Goal: Check status: Check status

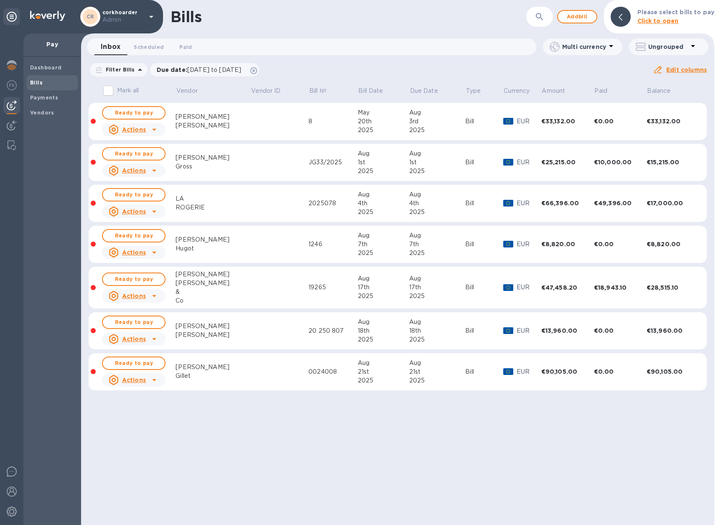
click at [251, 202] on td at bounding box center [280, 204] width 58 height 38
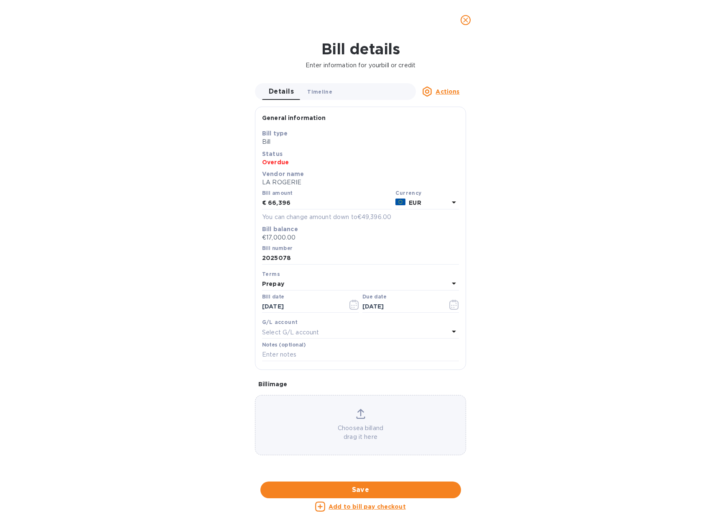
click at [318, 94] on span "Timeline 0" at bounding box center [319, 91] width 25 height 9
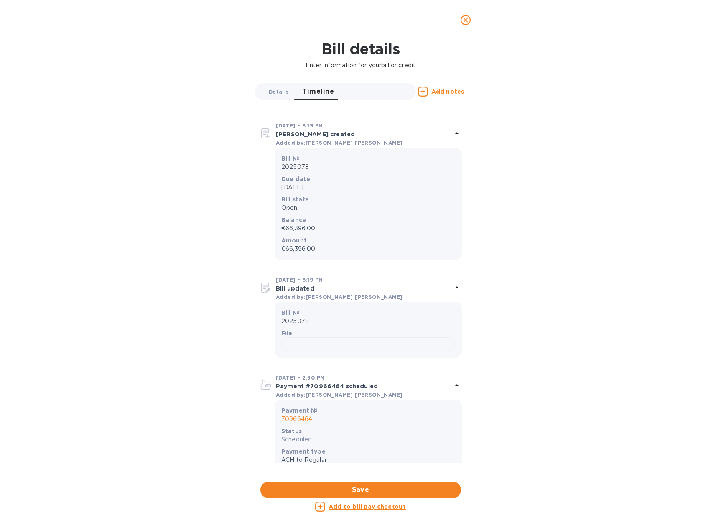
click at [281, 98] on button "Details 0" at bounding box center [278, 91] width 33 height 17
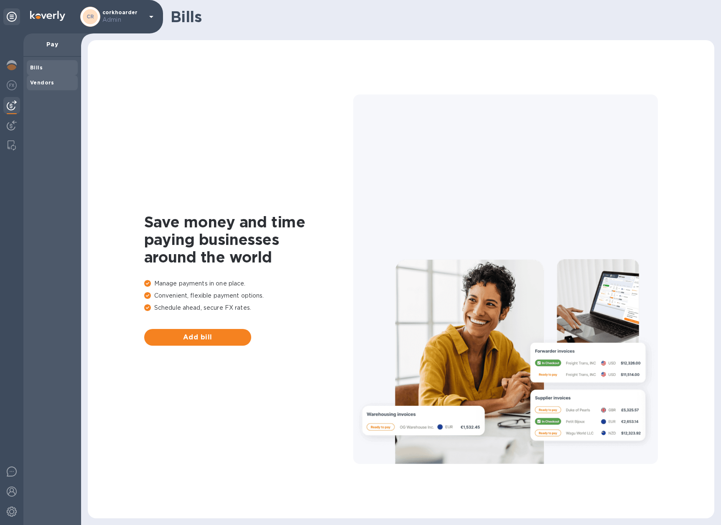
click at [39, 83] on b "Vendors" at bounding box center [42, 82] width 24 height 6
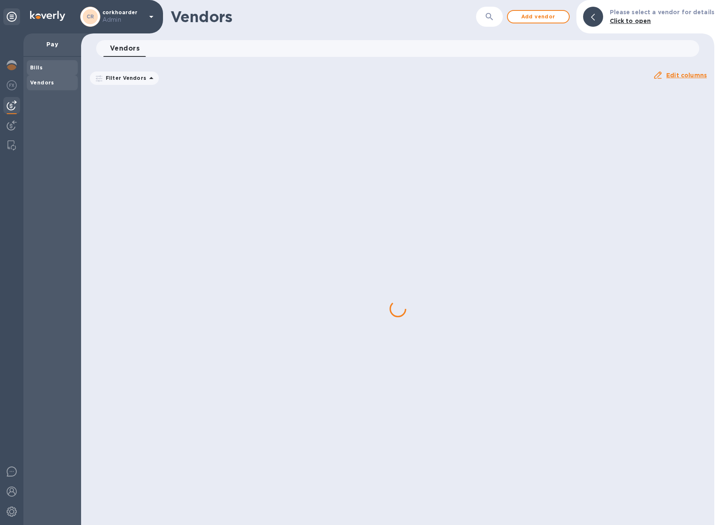
click at [38, 75] on div "Bills" at bounding box center [52, 67] width 51 height 15
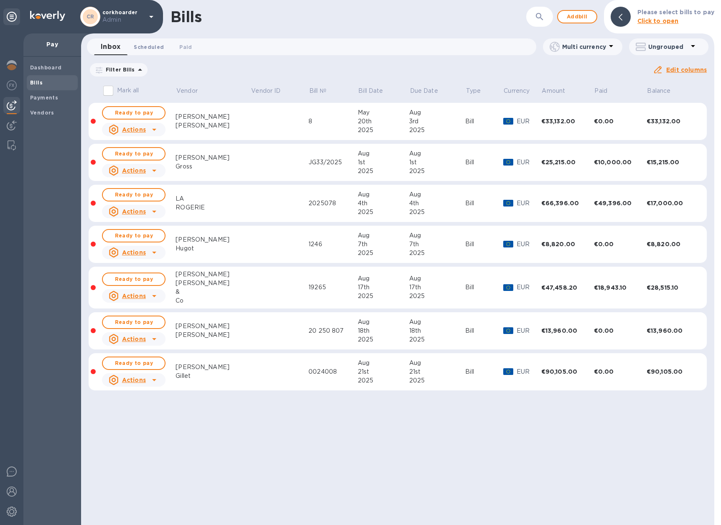
click at [145, 45] on span "Scheduled 0" at bounding box center [149, 47] width 30 height 9
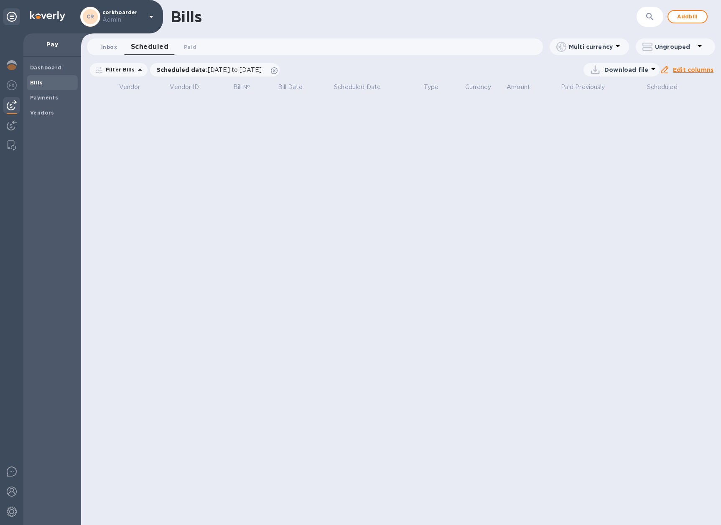
click at [113, 50] on span "Inbox 0" at bounding box center [109, 47] width 16 height 9
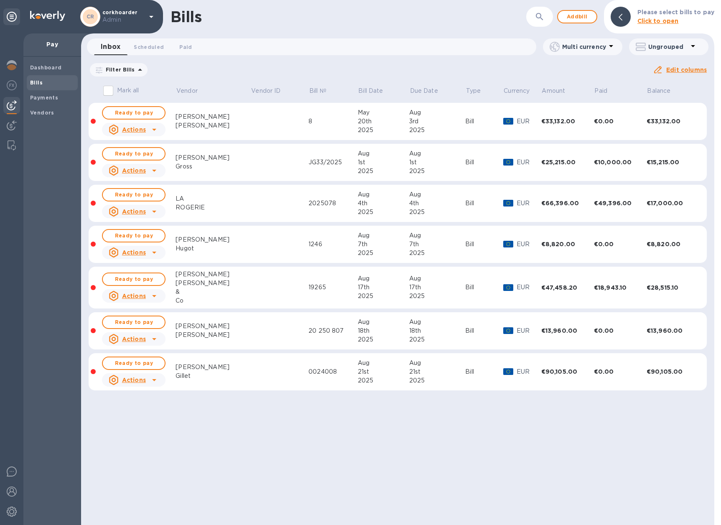
click at [0, 0] on icon at bounding box center [0, 0] width 0 height 0
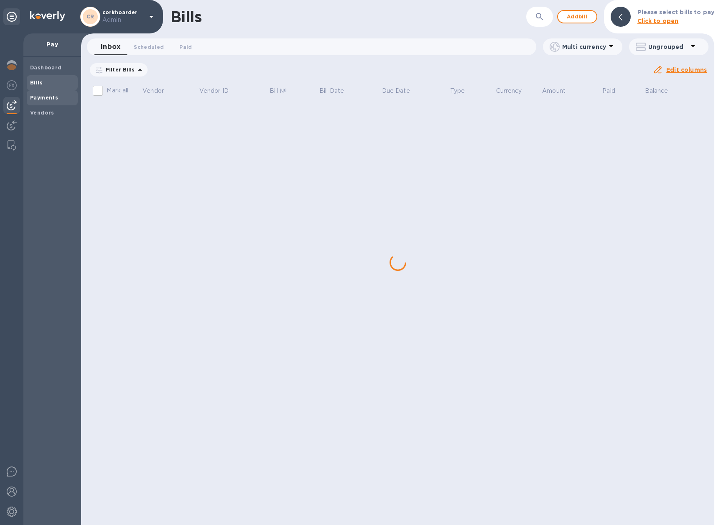
click at [58, 95] on span "Payments" at bounding box center [52, 98] width 44 height 8
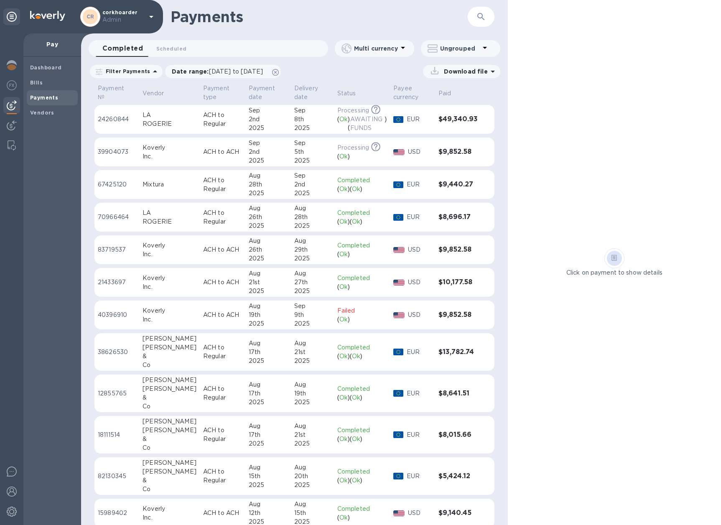
click at [203, 124] on p "ACH to Regular" at bounding box center [222, 120] width 39 height 18
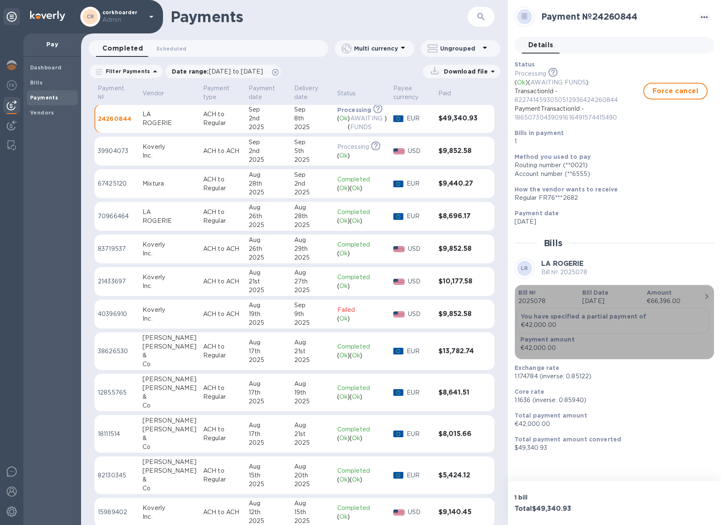
click at [561, 302] on p "2025078" at bounding box center [547, 301] width 57 height 9
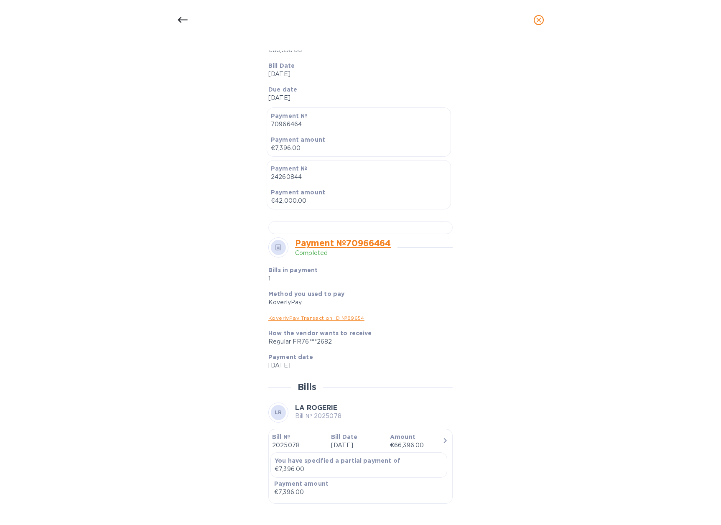
scroll to position [277, 0]
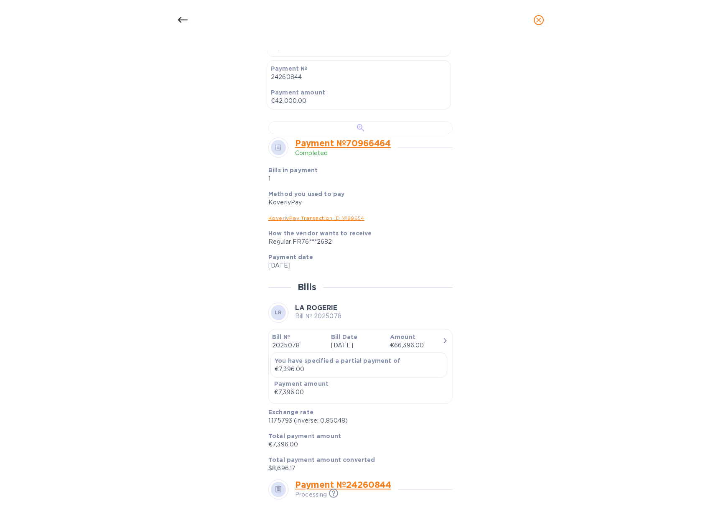
click at [368, 134] on div at bounding box center [361, 127] width 184 height 13
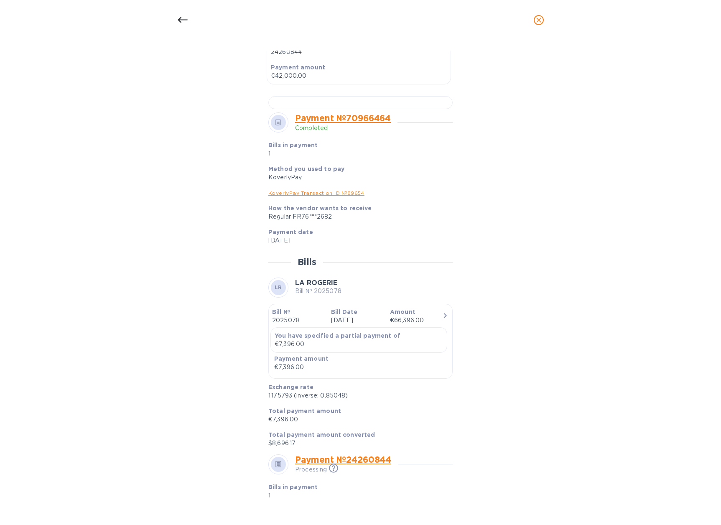
scroll to position [431, 0]
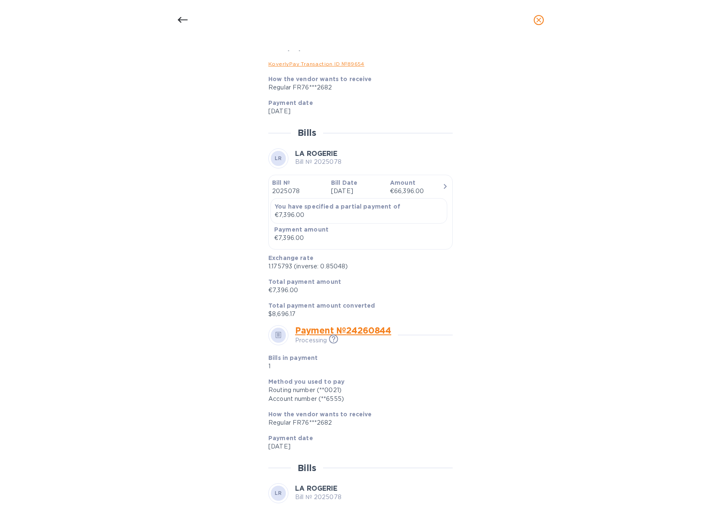
click at [183, 15] on icon at bounding box center [183, 20] width 10 height 10
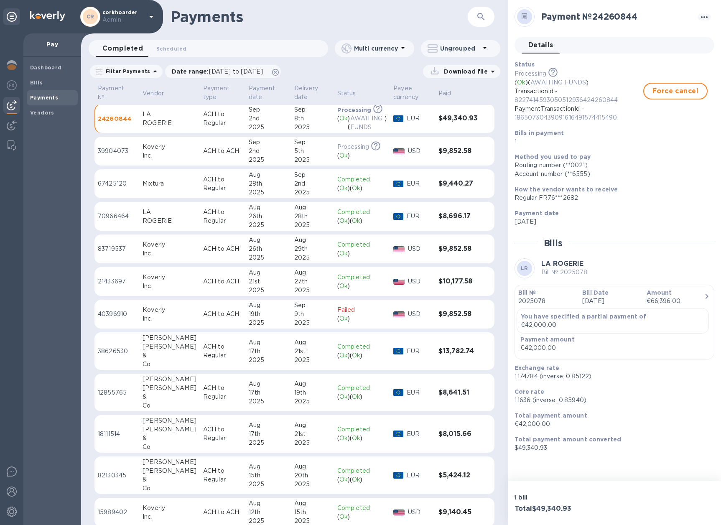
scroll to position [390, 0]
click at [256, 117] on div "2nd" at bounding box center [268, 118] width 39 height 9
click at [591, 300] on p "[DATE]" at bounding box center [611, 301] width 57 height 9
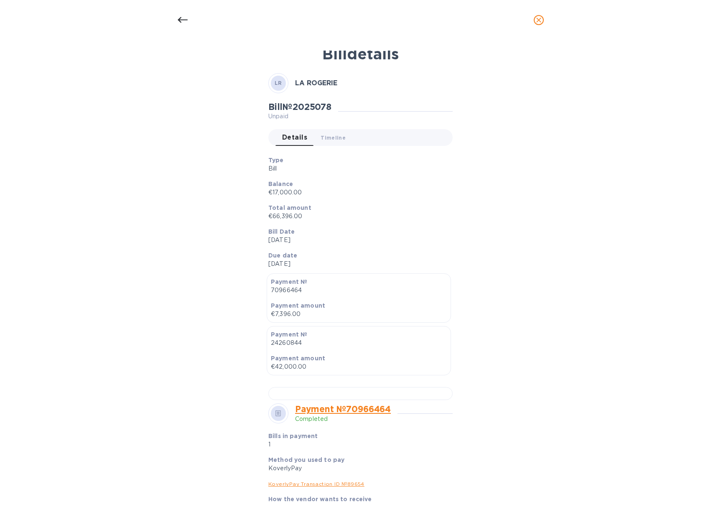
scroll to position [0, 0]
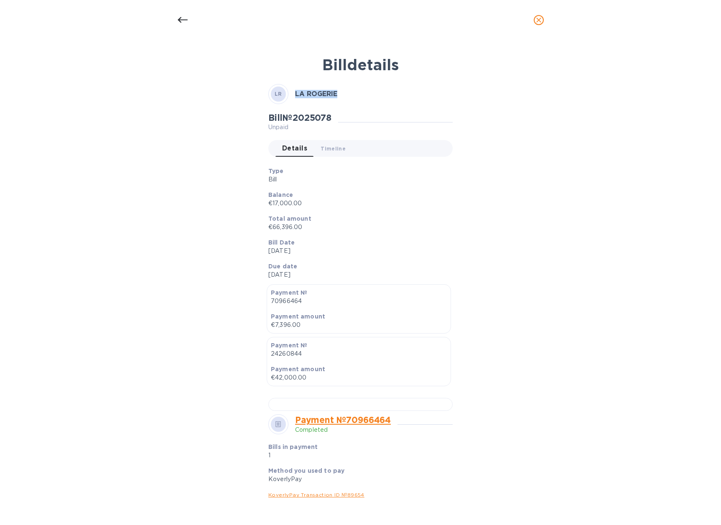
drag, startPoint x: 293, startPoint y: 92, endPoint x: 336, endPoint y: 92, distance: 43.1
click at [336, 92] on div "[PERSON_NAME]" at bounding box center [361, 94] width 184 height 20
copy b "LA ROGERIE"
click at [182, 26] on div at bounding box center [183, 20] width 20 height 20
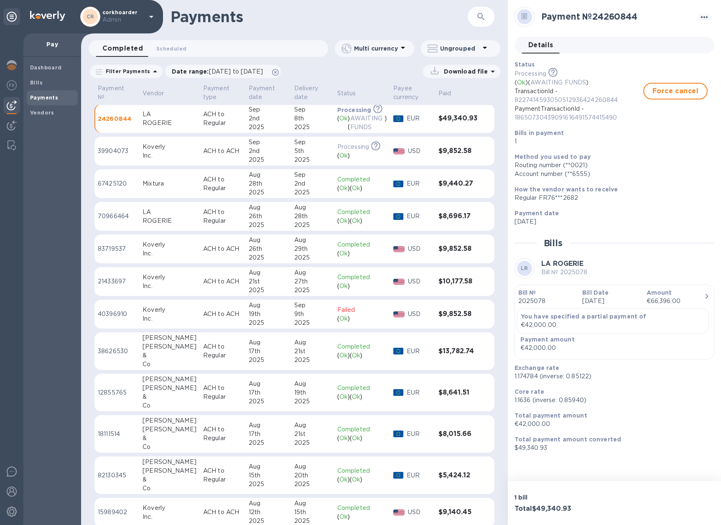
click at [164, 125] on div "ROGERIE" at bounding box center [170, 123] width 54 height 9
click at [569, 345] on div "€42,000.00" at bounding box center [553, 348] width 64 height 9
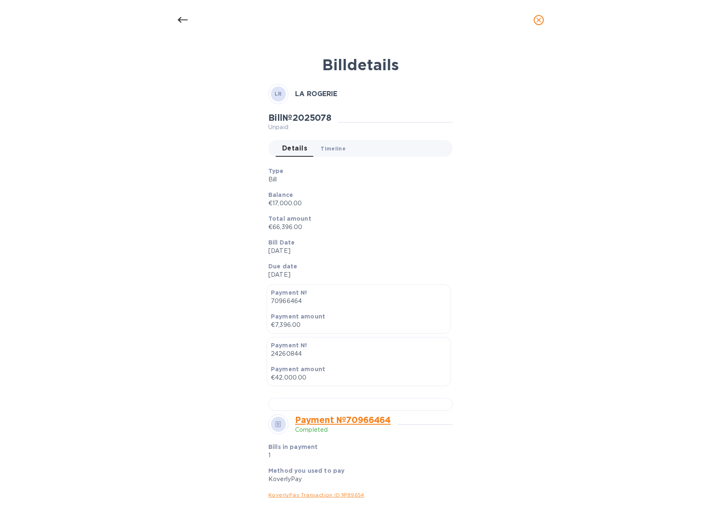
click at [342, 151] on span "Timeline 0" at bounding box center [333, 148] width 25 height 9
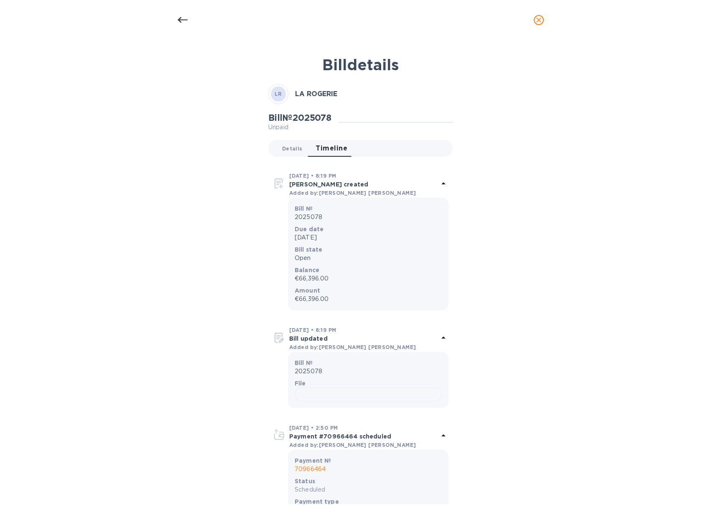
click at [292, 153] on span "Details 0" at bounding box center [292, 148] width 20 height 9
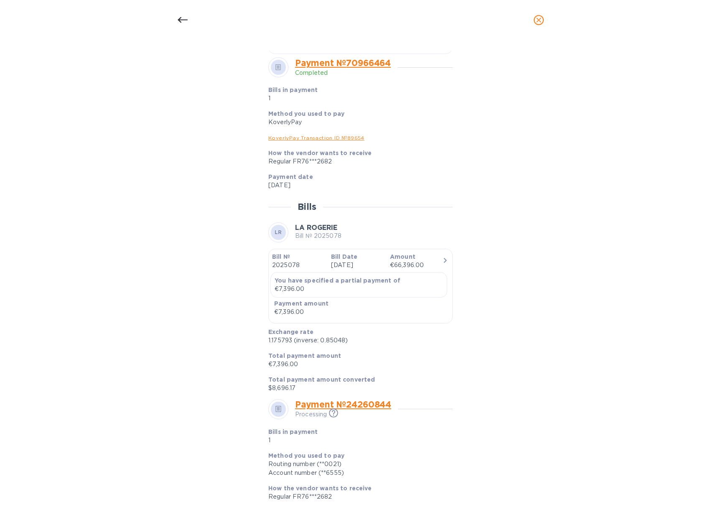
scroll to position [360, 0]
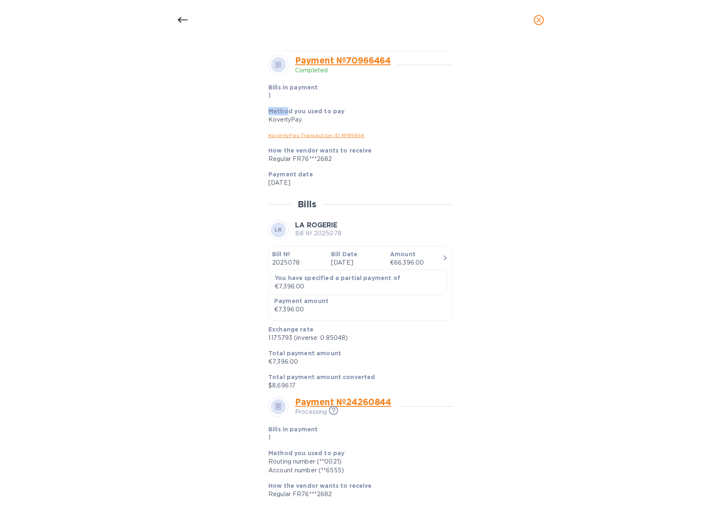
drag, startPoint x: 286, startPoint y: 351, endPoint x: 286, endPoint y: 360, distance: 9.2
click at [286, 128] on div "Method you used to pay KoverlyPay" at bounding box center [357, 116] width 184 height 24
click at [286, 124] on div "KoverlyPay" at bounding box center [358, 119] width 178 height 9
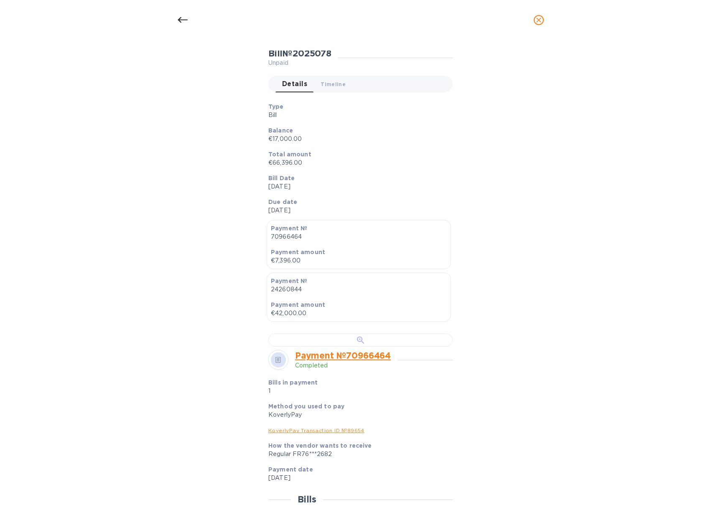
scroll to position [0, 0]
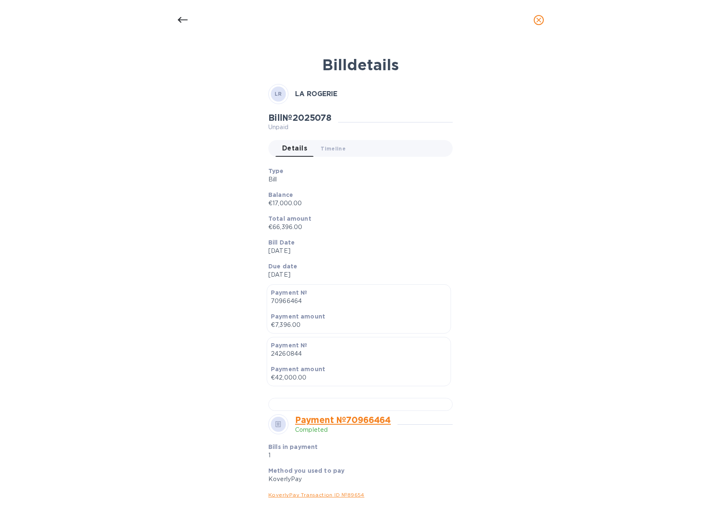
click at [187, 26] on div at bounding box center [183, 20] width 20 height 20
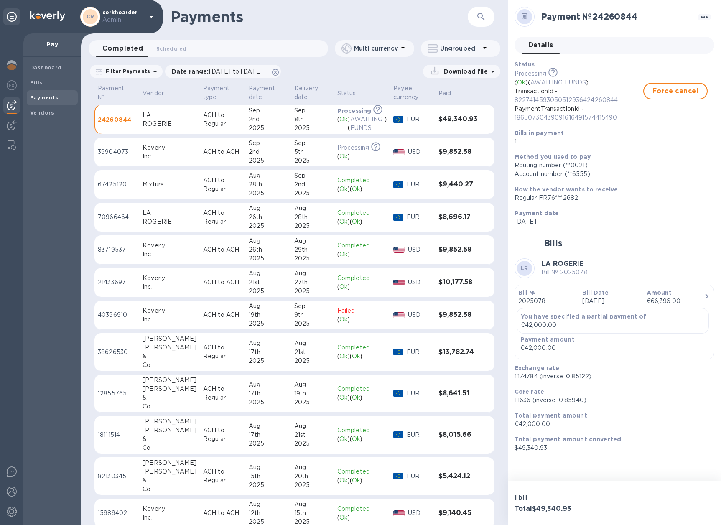
click at [334, 122] on td "Processing This payment is under compliance review, which may take up to 3 busi…" at bounding box center [362, 119] width 56 height 29
click at [593, 320] on b "You have specified a partial payment of" at bounding box center [584, 316] width 126 height 7
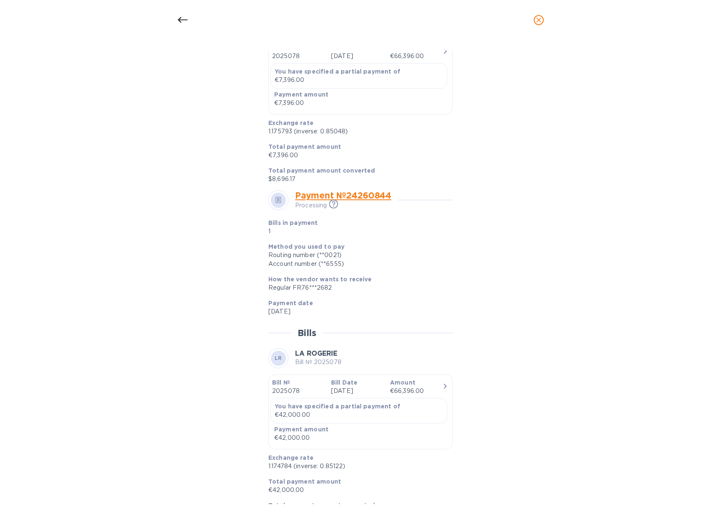
scroll to position [577, 0]
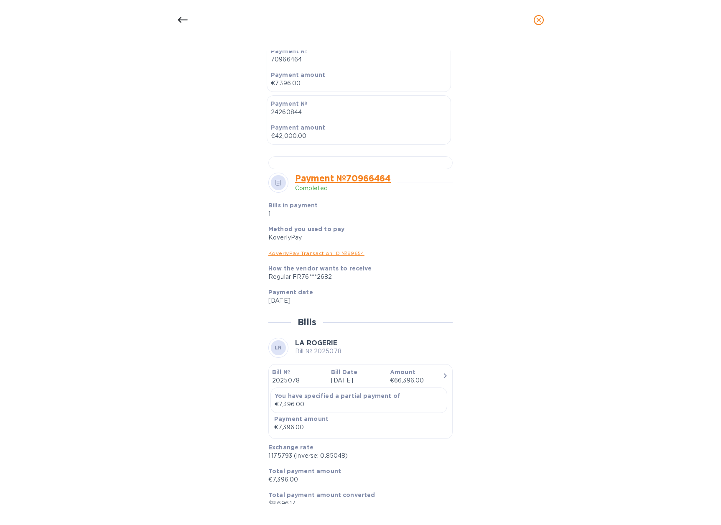
scroll to position [82, 0]
